Goal: Transaction & Acquisition: Purchase product/service

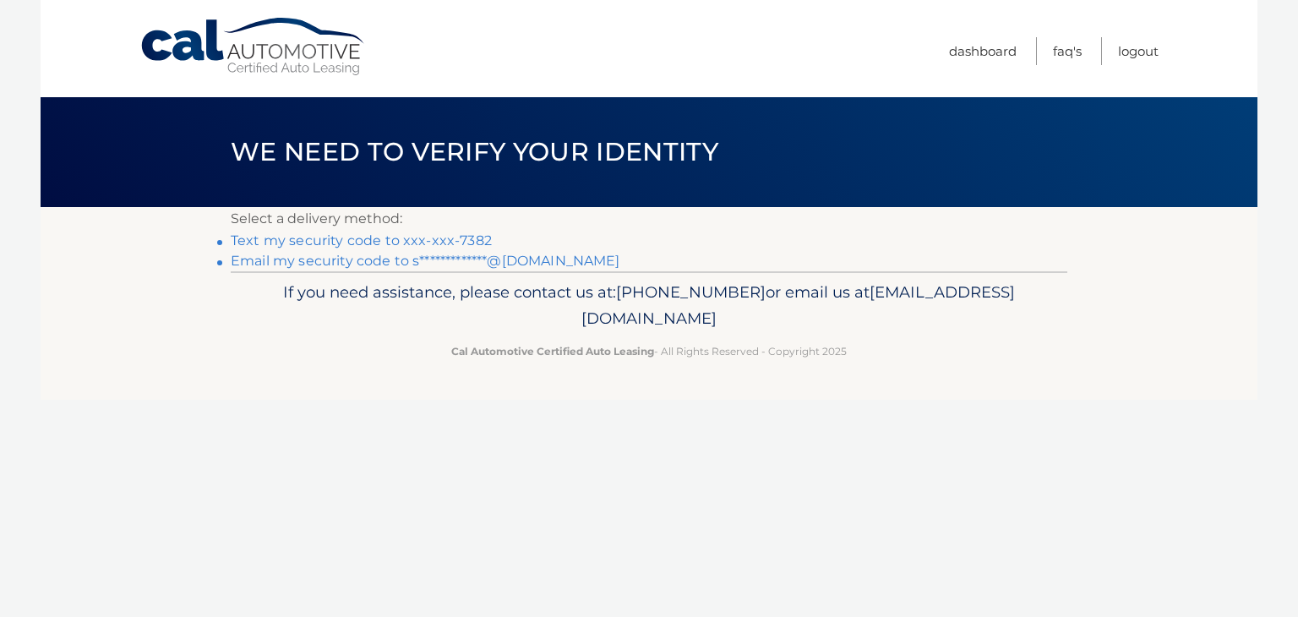
click at [294, 263] on link "**********" at bounding box center [425, 261] width 389 height 16
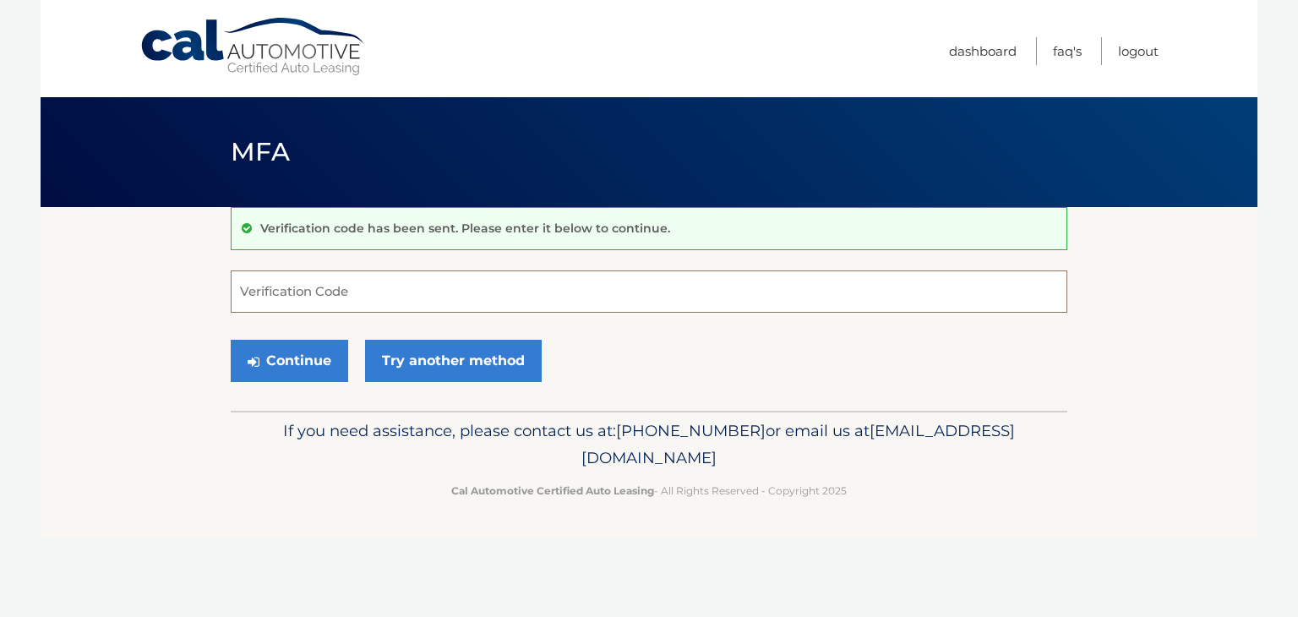
click at [691, 298] on input "Verification Code" at bounding box center [649, 291] width 836 height 42
type input "236363"
click at [278, 364] on button "Continue" at bounding box center [289, 361] width 117 height 42
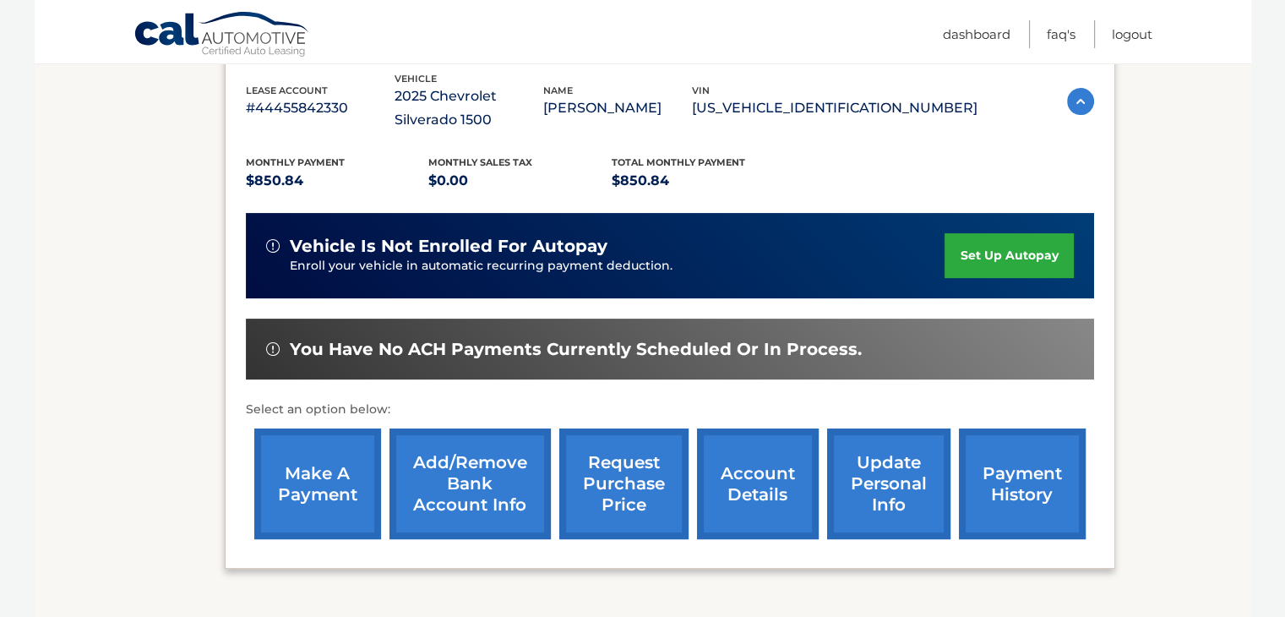
scroll to position [301, 0]
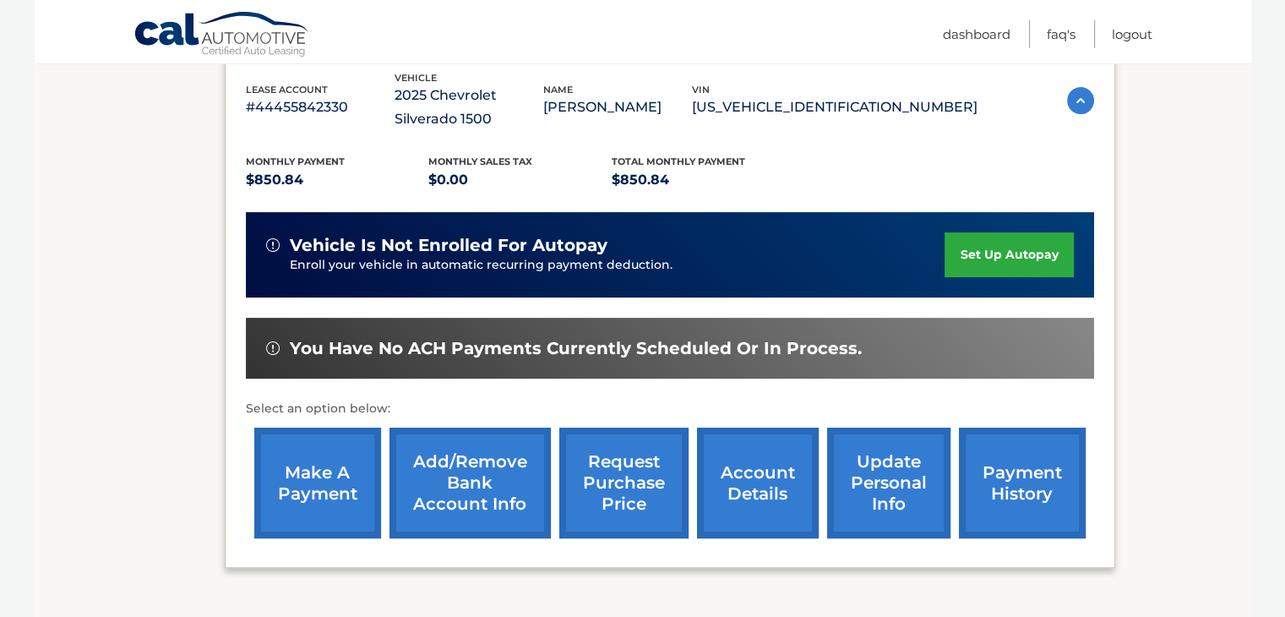
click at [317, 500] on link "make a payment" at bounding box center [317, 482] width 127 height 111
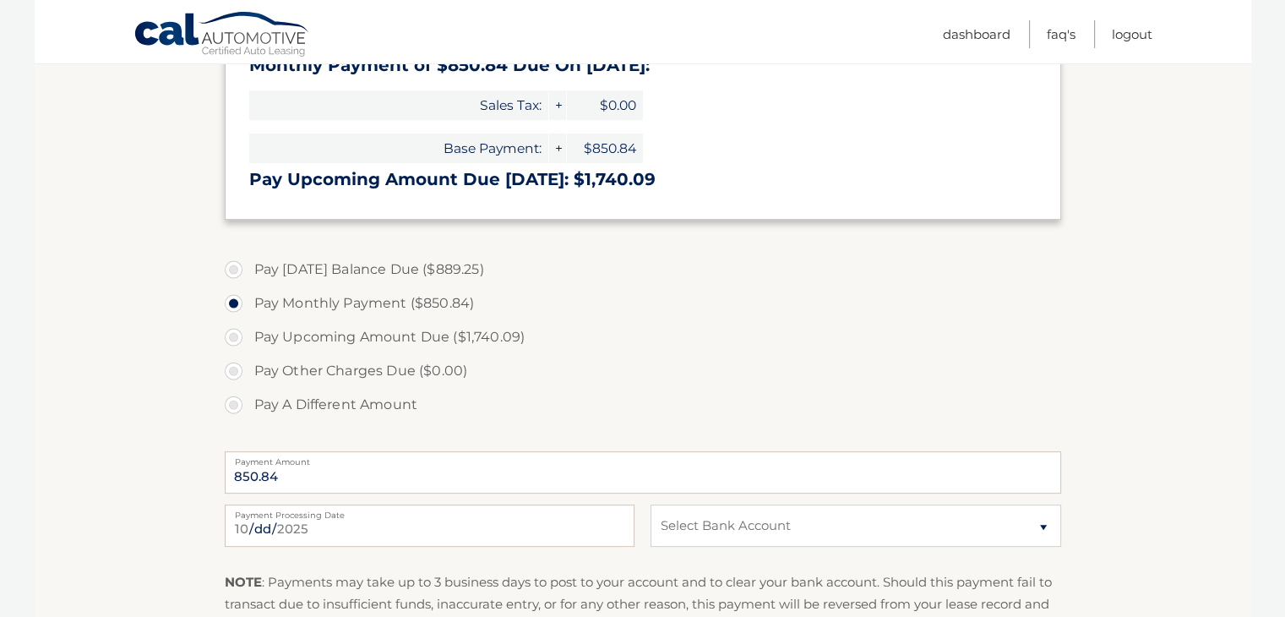
scroll to position [448, 0]
click at [233, 267] on label "Pay Today's Balance Due ($889.25)" at bounding box center [643, 269] width 836 height 34
click at [233, 267] on input "Pay Today's Balance Due ($889.25)" at bounding box center [239, 265] width 17 height 27
radio input "true"
type input "889.25"
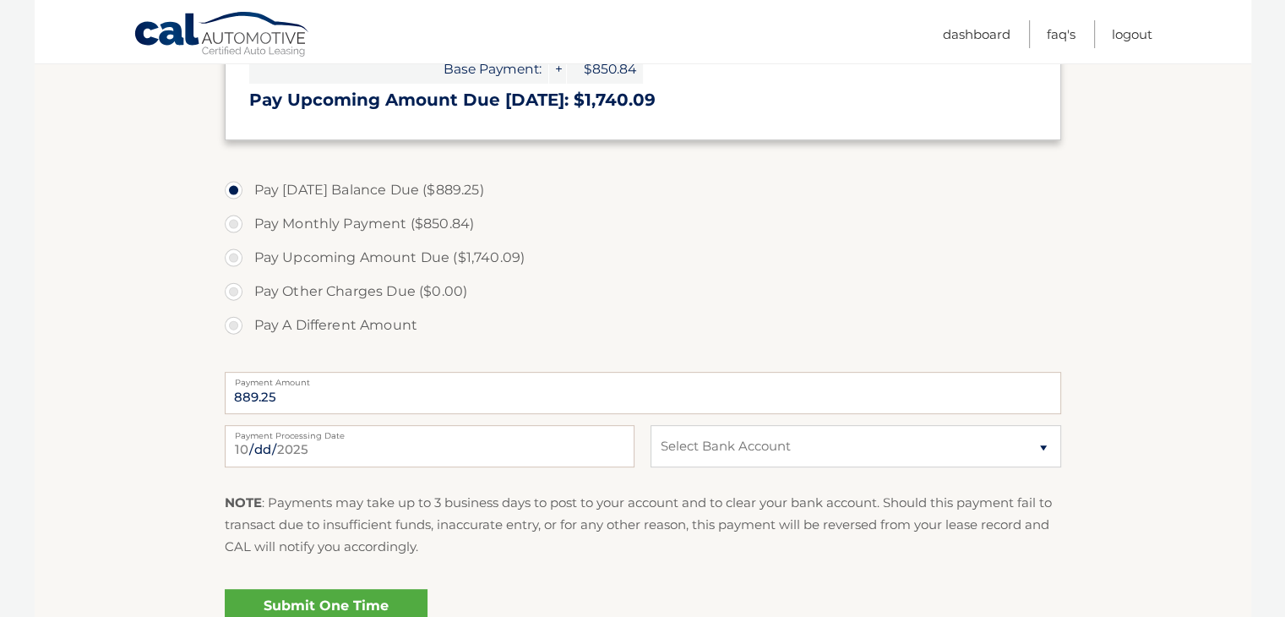
scroll to position [527, 0]
click at [1004, 450] on select "Select Bank Account Checking TEACHERS FEDERAL CREDIT UNION *****0994 Checking V…" at bounding box center [855, 445] width 410 height 42
select select "ZDI4MzQ0MjYtOTRkMy00YTcwLTljNDEtYzAyNGQ4YjI5MzM4"
click at [650, 424] on select "Select Bank Account Checking TEACHERS FEDERAL CREDIT UNION *****0994 Checking V…" at bounding box center [855, 445] width 410 height 42
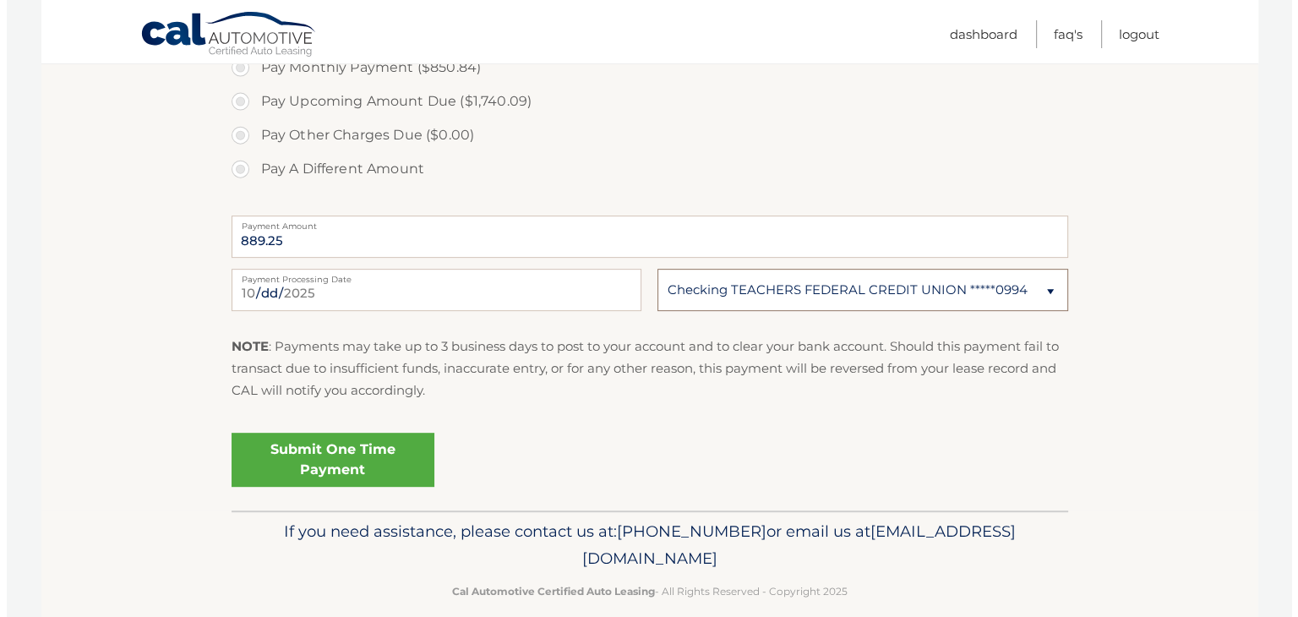
scroll to position [704, 0]
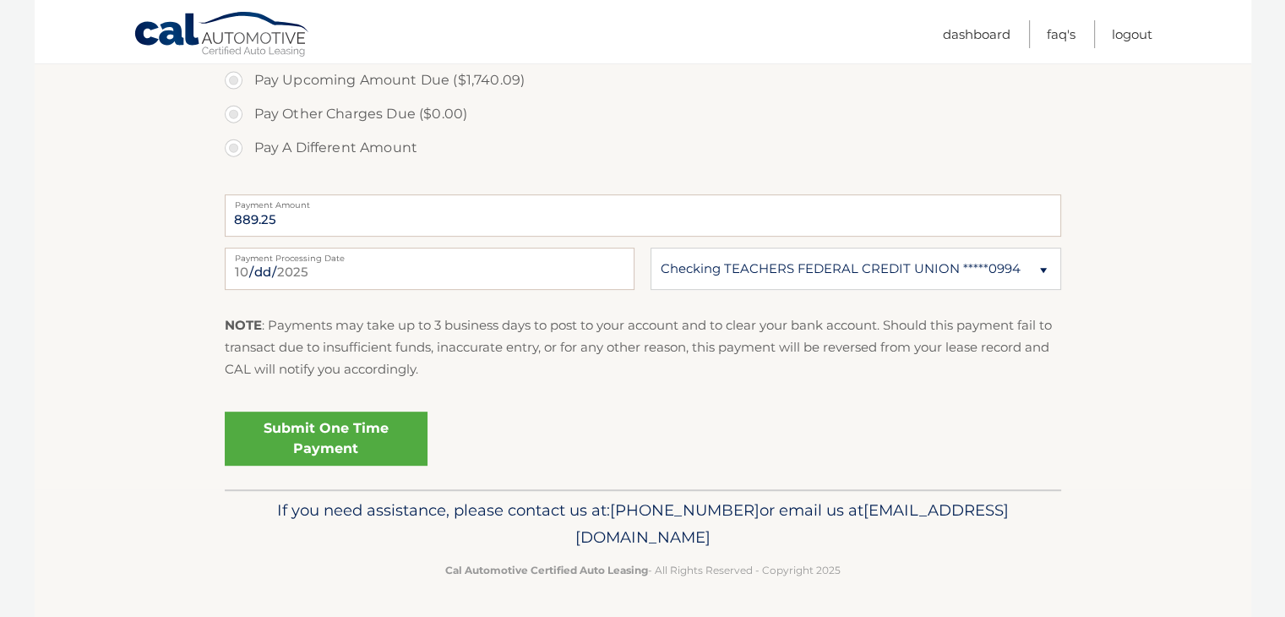
click at [380, 441] on link "Submit One Time Payment" at bounding box center [326, 438] width 203 height 54
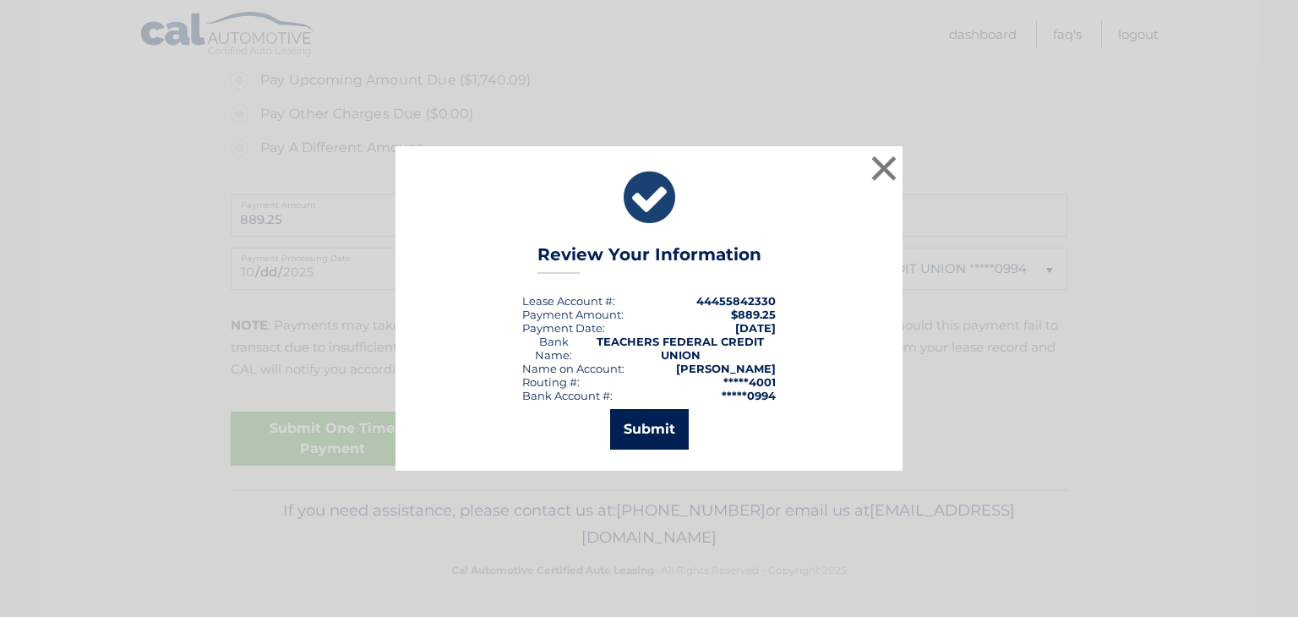
click at [651, 429] on button "Submit" at bounding box center [649, 429] width 79 height 41
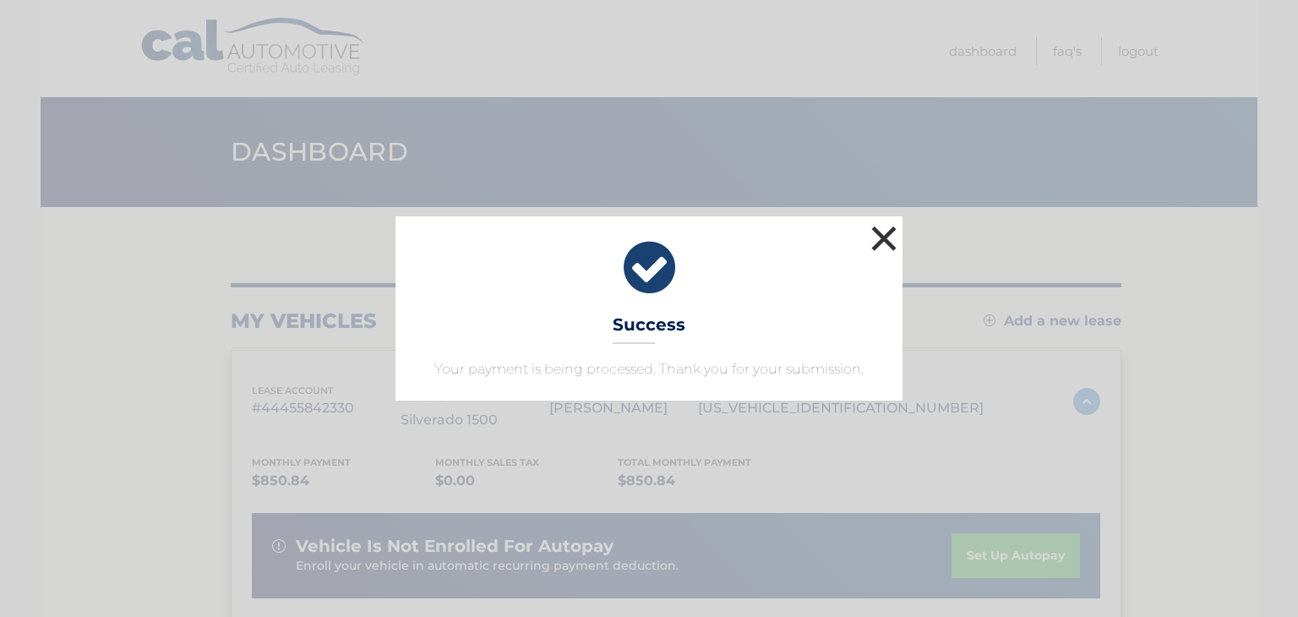
click at [879, 242] on button "×" at bounding box center [884, 238] width 34 height 34
